Goal: Information Seeking & Learning: Learn about a topic

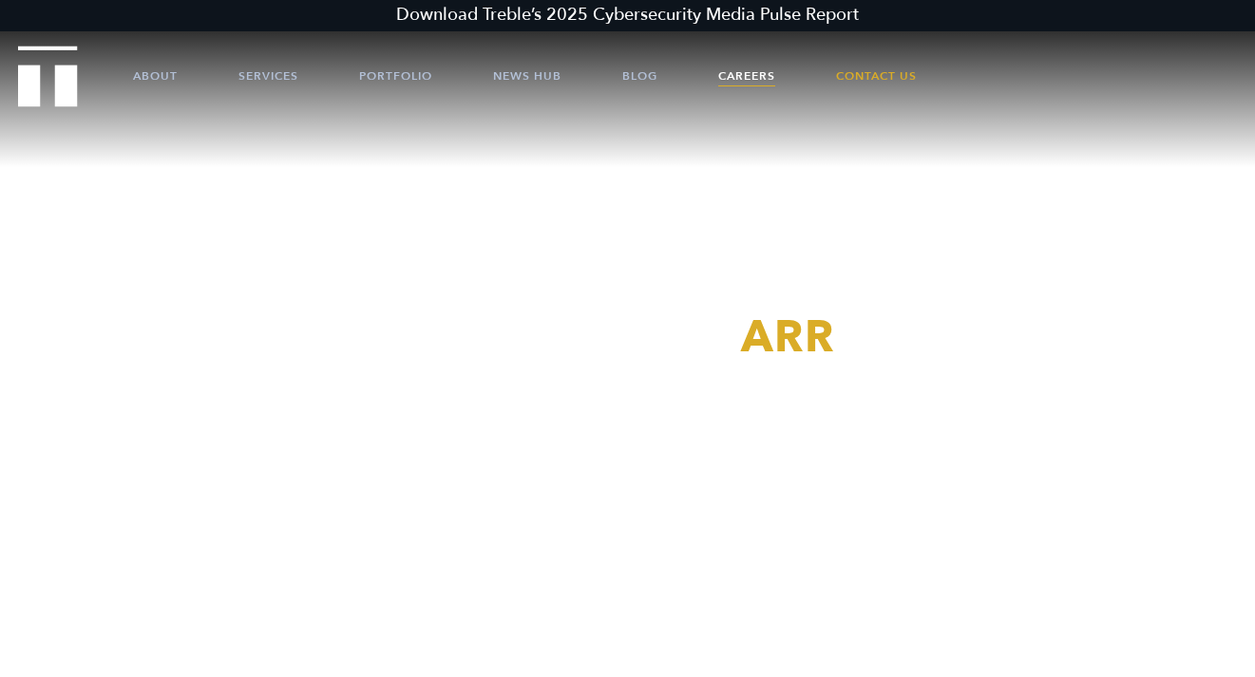
click at [755, 71] on link "Careers" at bounding box center [746, 75] width 57 height 57
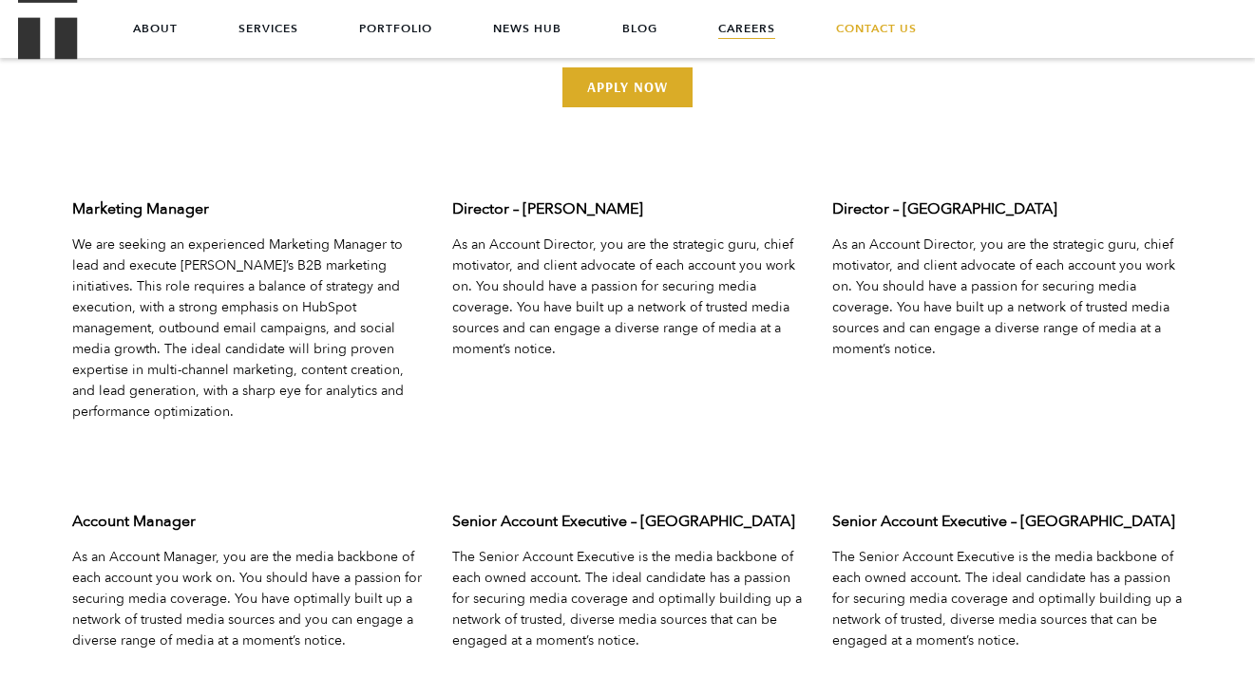
scroll to position [5805, 0]
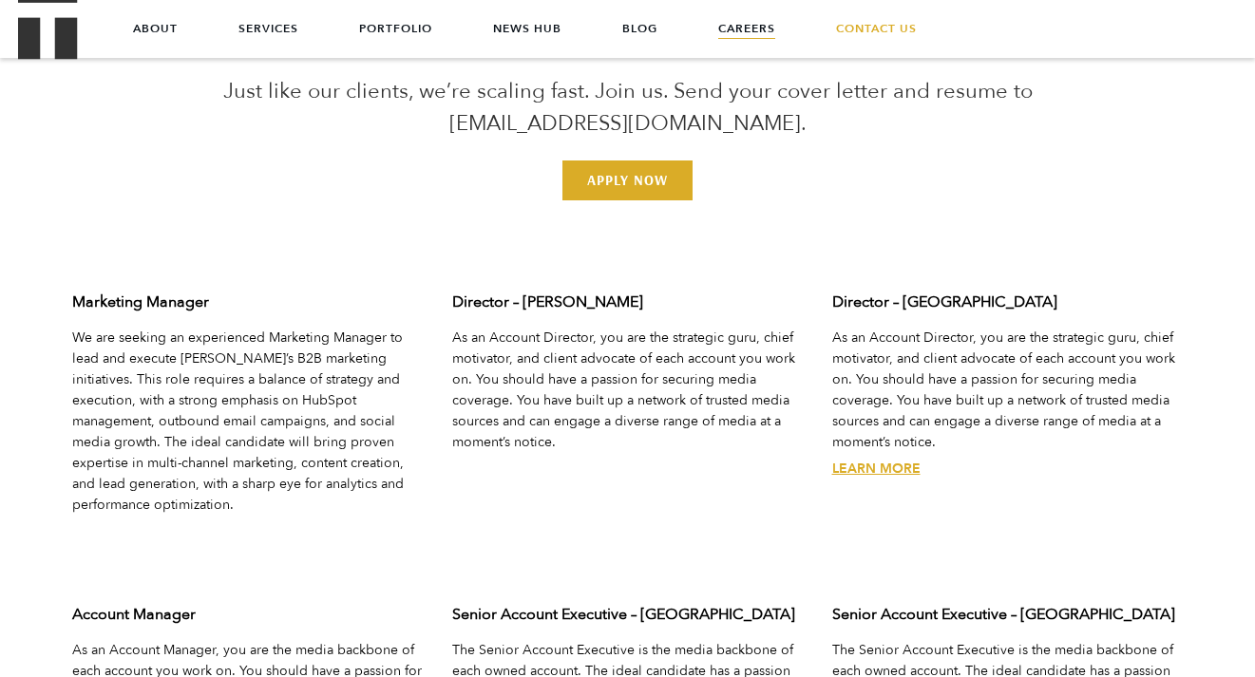
click at [888, 292] on h3 "Director – San Francisco" at bounding box center [1007, 302] width 351 height 21
click at [876, 460] on link "Learn More" at bounding box center [876, 469] width 88 height 18
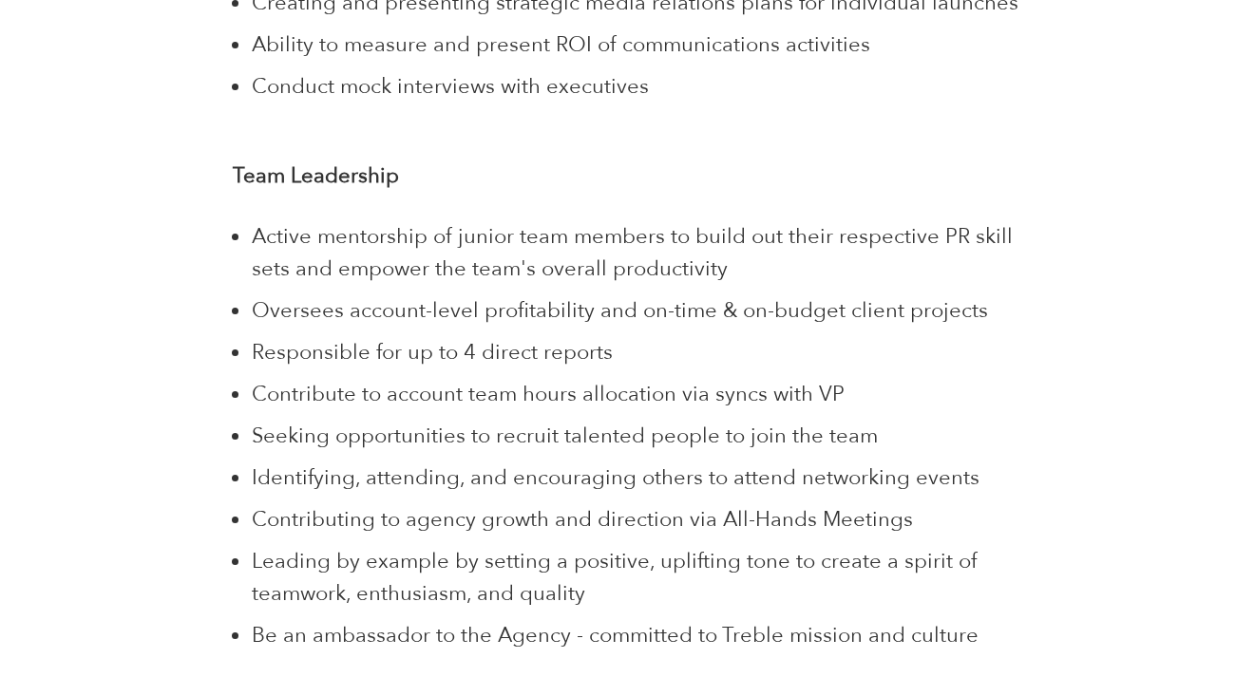
scroll to position [2653, 0]
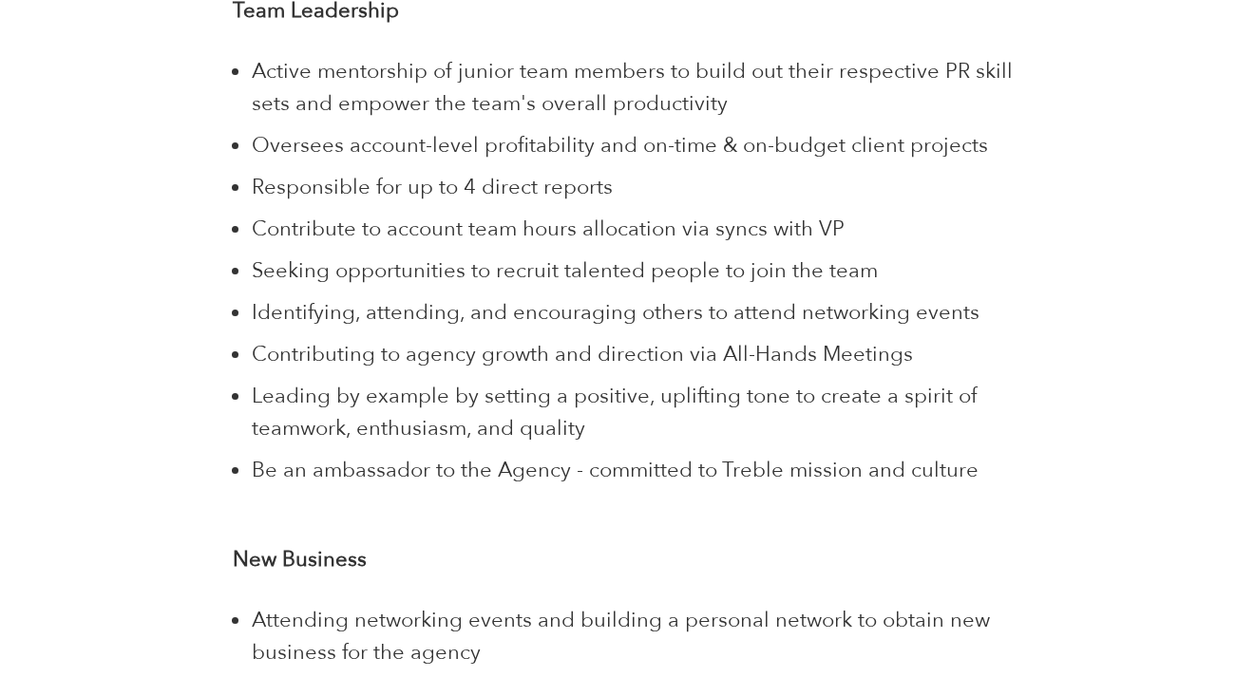
click at [1239, 167] on div "Share Treble is turning the traditional PR agency on its head. Led by an experi…" at bounding box center [627, 617] width 1226 height 5626
